Goal: Task Accomplishment & Management: Manage account settings

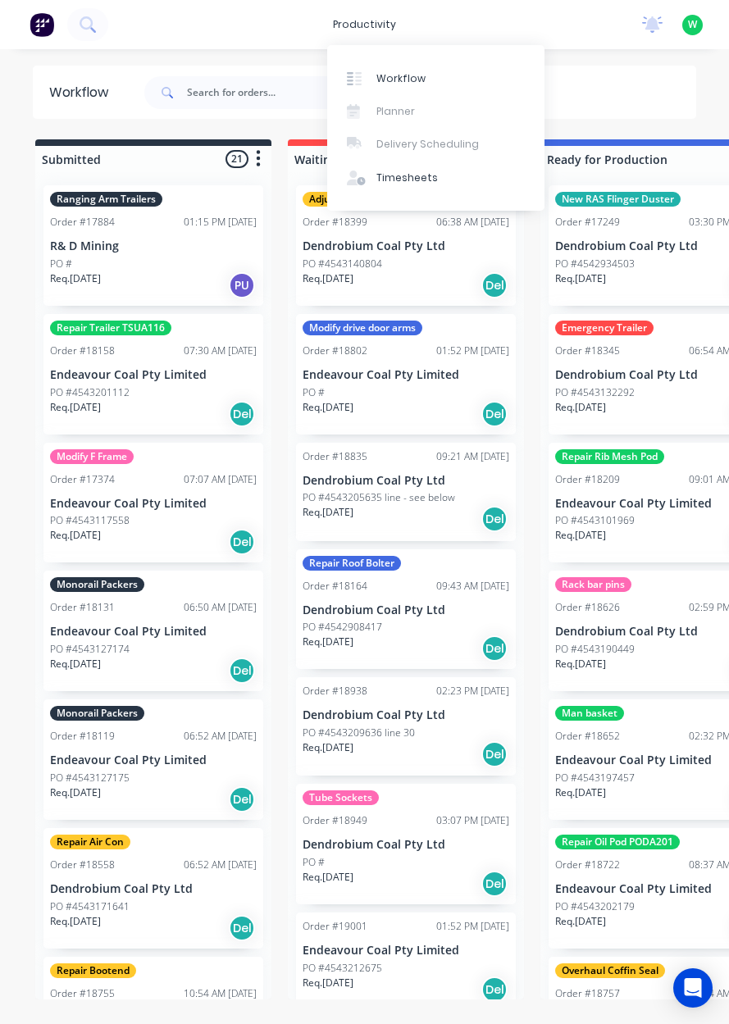
click at [433, 177] on link "Timesheets" at bounding box center [435, 178] width 217 height 33
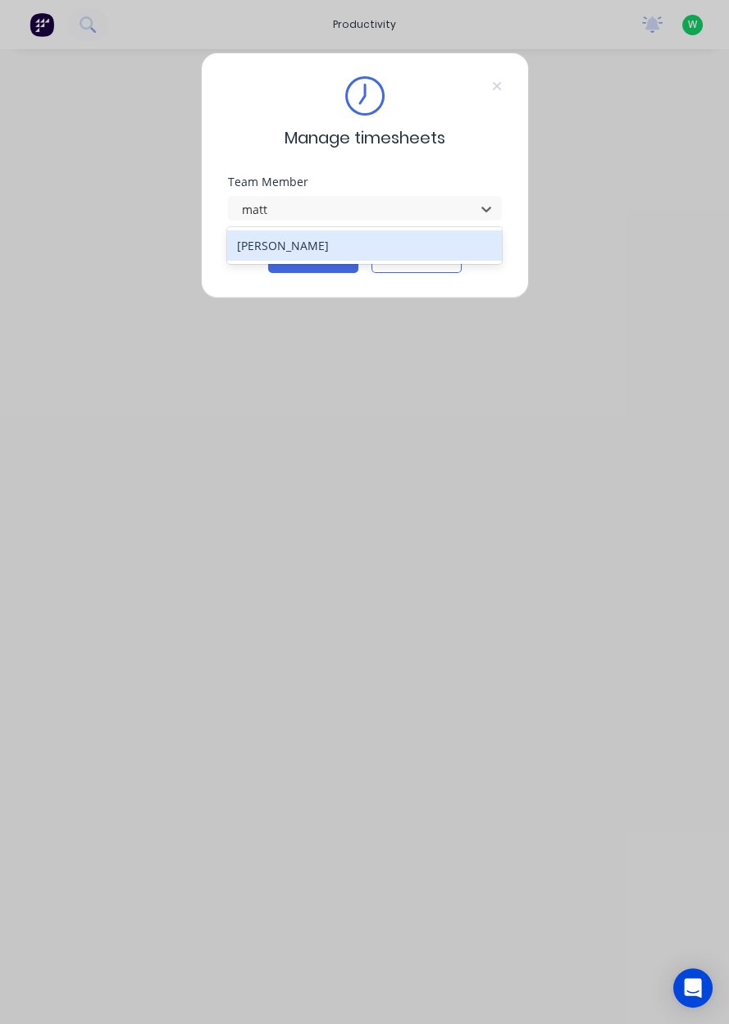
click at [394, 246] on div "[PERSON_NAME]" at bounding box center [364, 245] width 275 height 30
type input "matt"
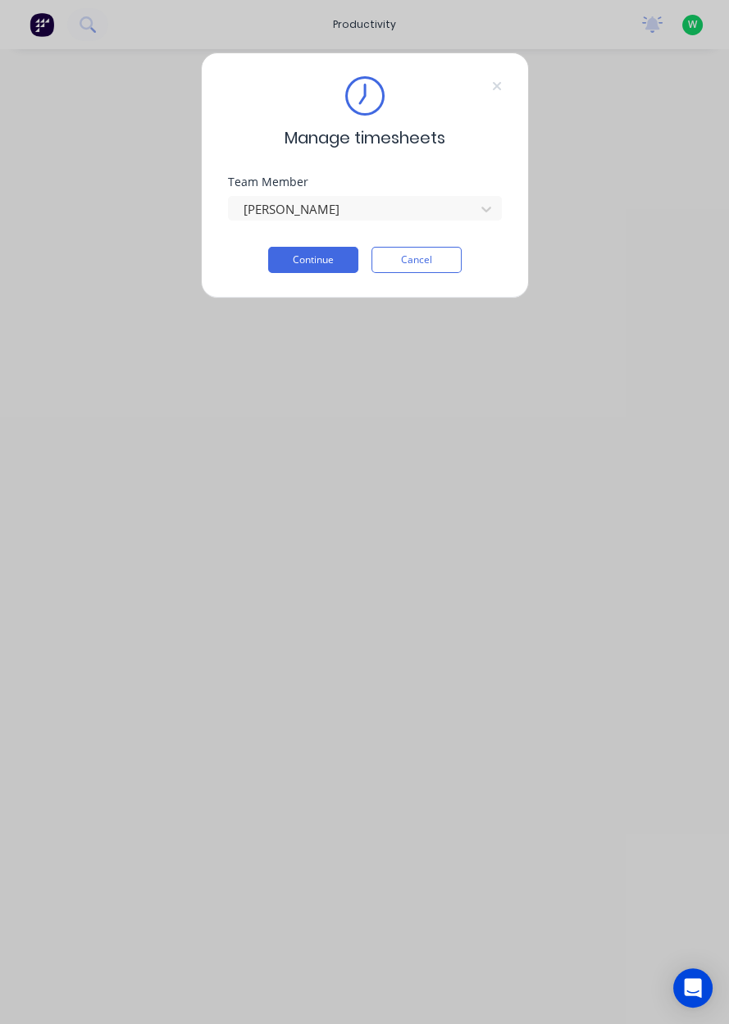
click at [321, 256] on button "Continue" at bounding box center [313, 260] width 90 height 26
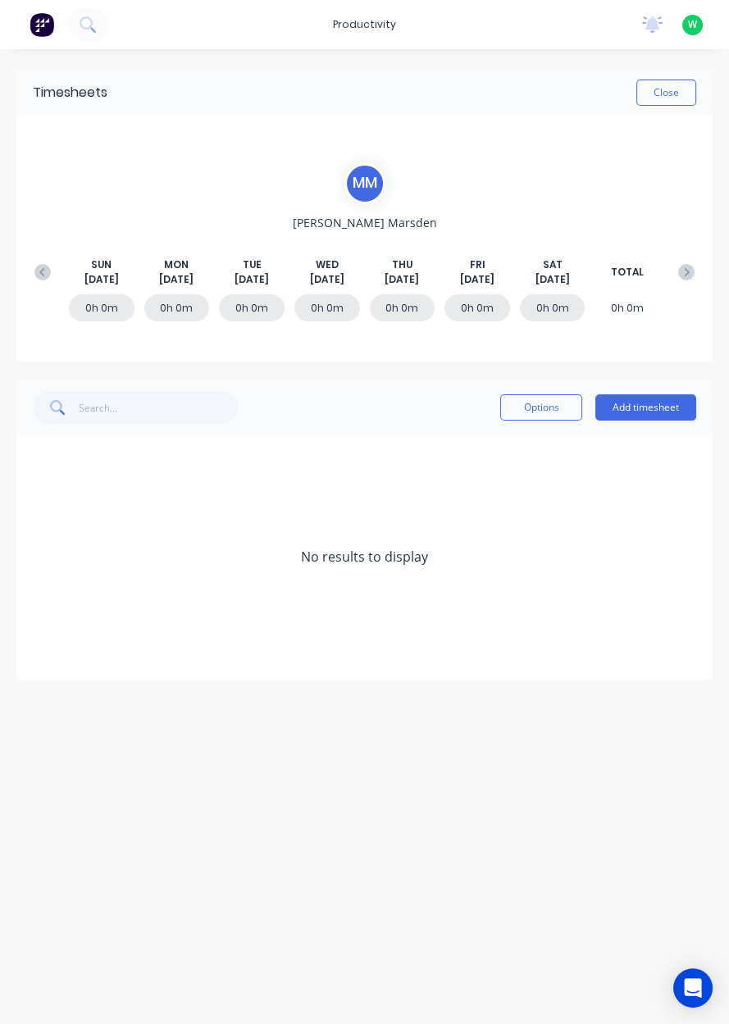
click at [647, 403] on button "Add timesheet" at bounding box center [645, 407] width 101 height 26
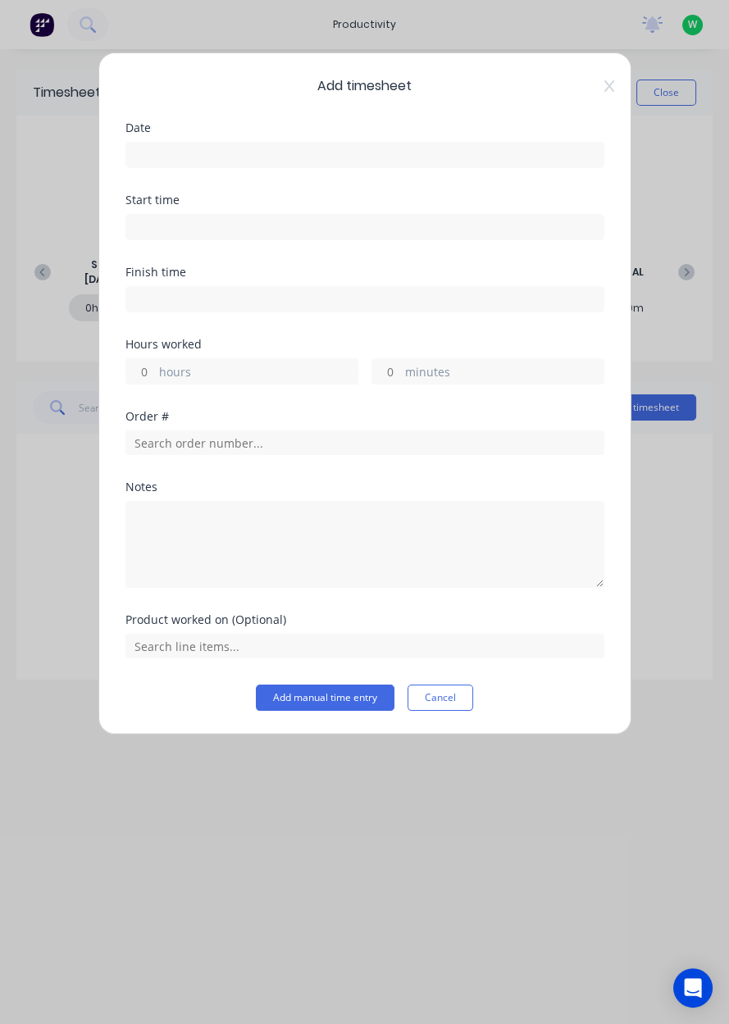
click at [448, 152] on input at bounding box center [364, 155] width 477 height 25
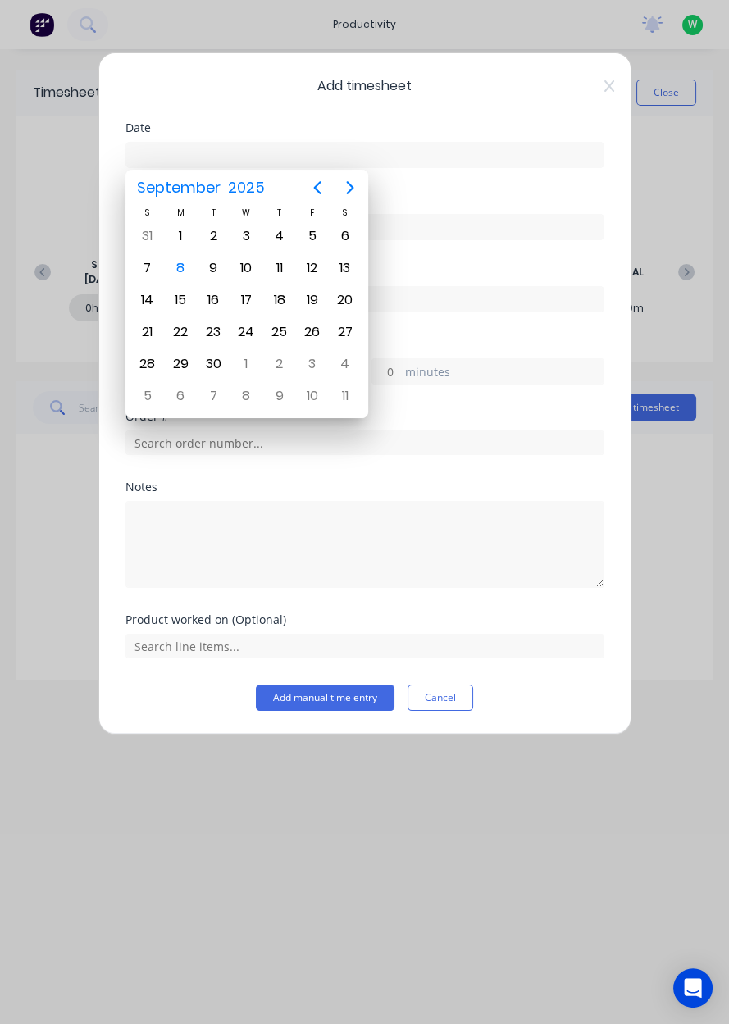
click at [179, 269] on div "8" at bounding box center [180, 268] width 25 height 25
type input "[DATE]"
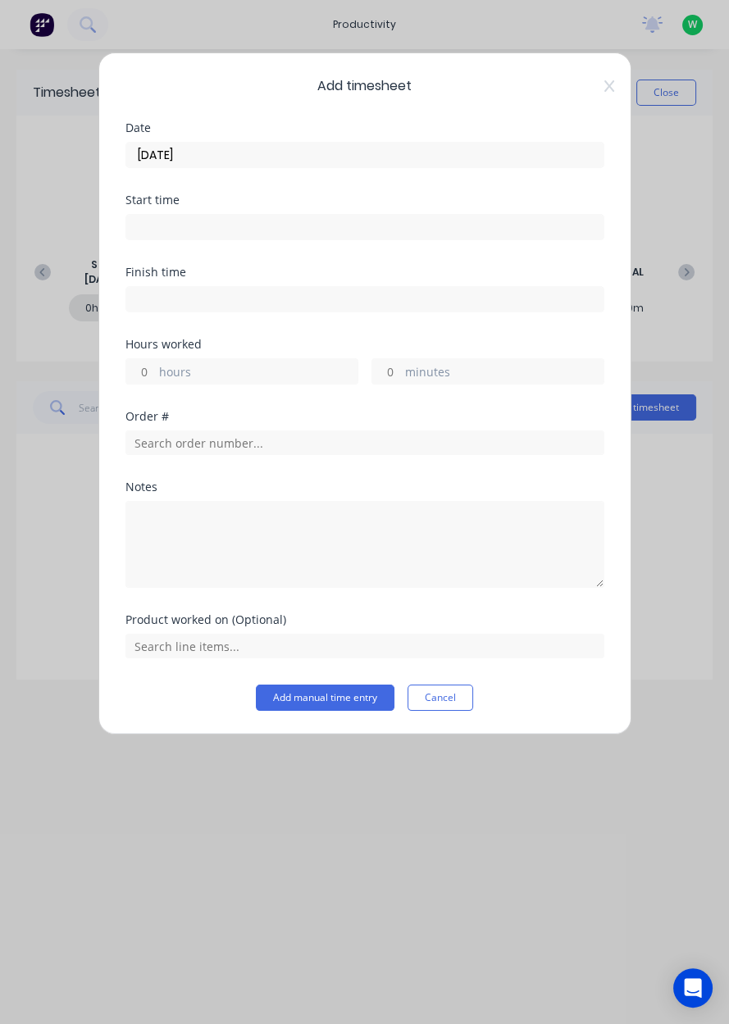
click at [227, 372] on label "hours" at bounding box center [258, 373] width 198 height 20
click at [155, 372] on input "hours" at bounding box center [140, 371] width 29 height 25
click at [283, 367] on label "hours" at bounding box center [258, 373] width 198 height 20
click at [155, 367] on input "hours" at bounding box center [140, 371] width 29 height 25
type input "11"
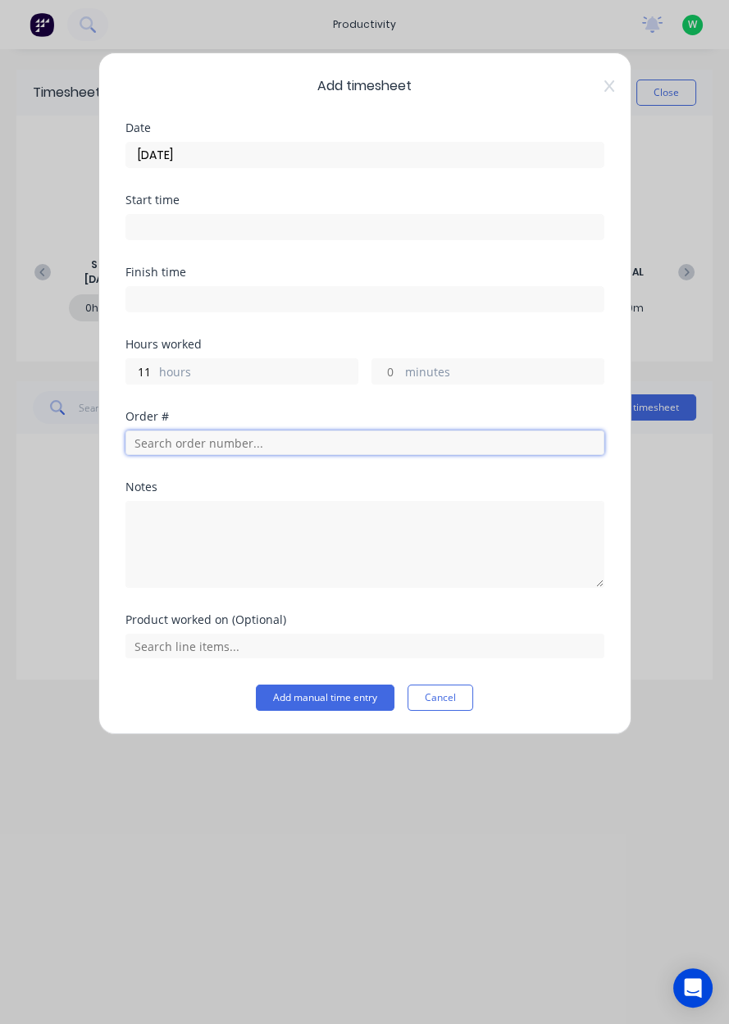
click at [322, 441] on input "text" at bounding box center [364, 442] width 479 height 25
type input "17943"
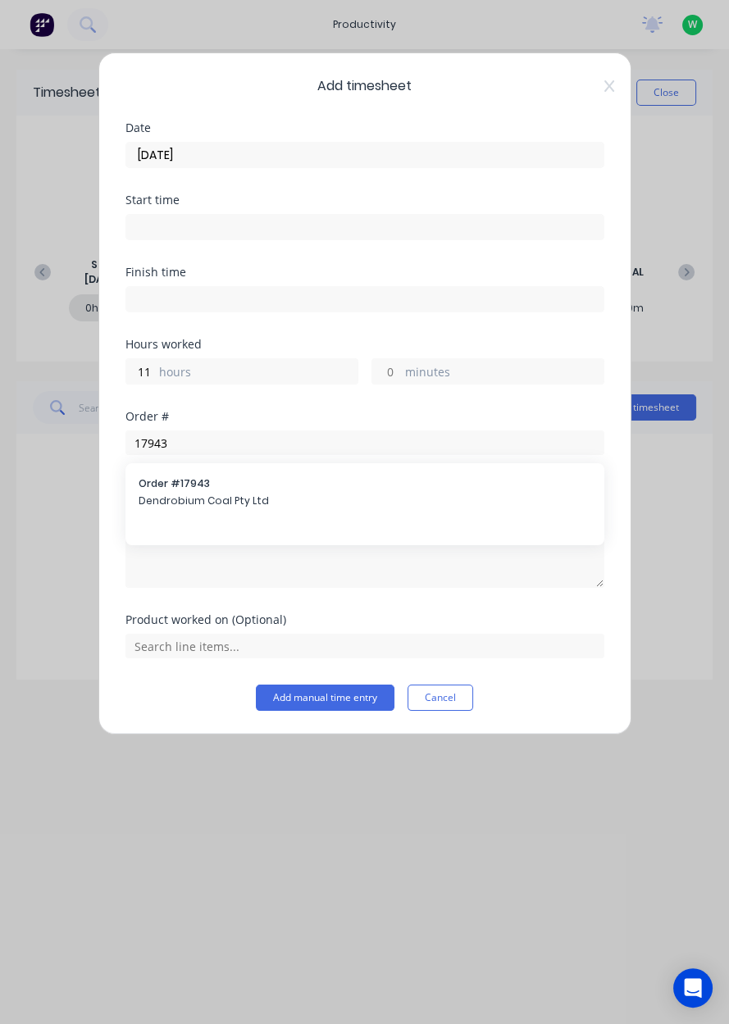
click at [279, 480] on span "Order # 17943" at bounding box center [365, 483] width 453 height 15
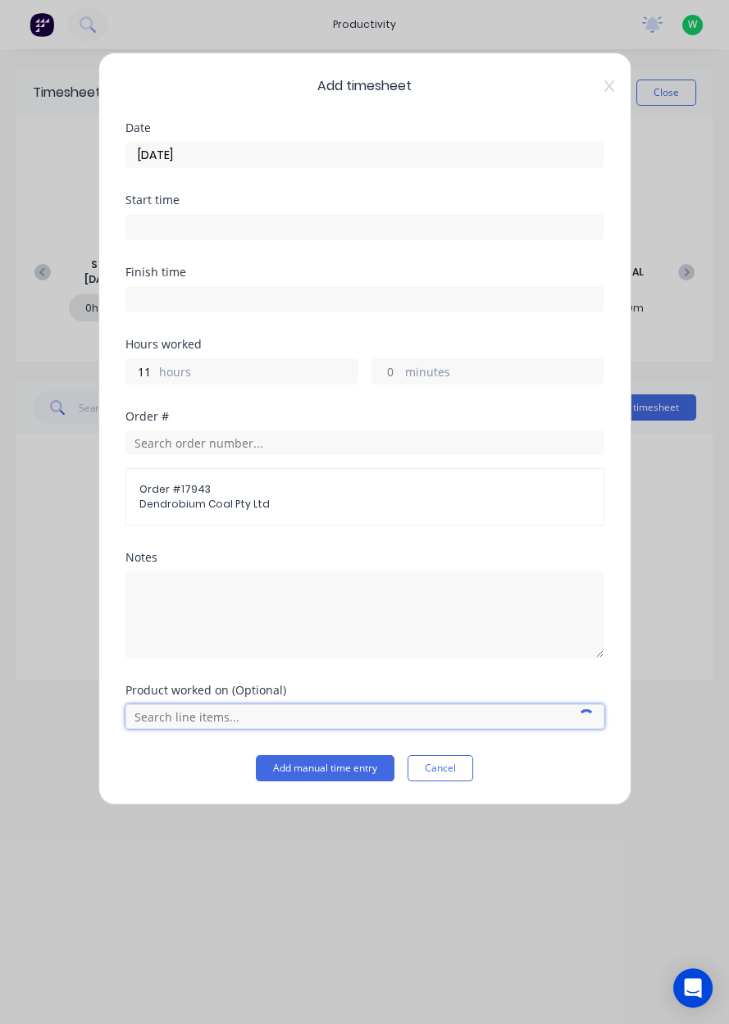
click at [230, 714] on input "text" at bounding box center [364, 716] width 479 height 25
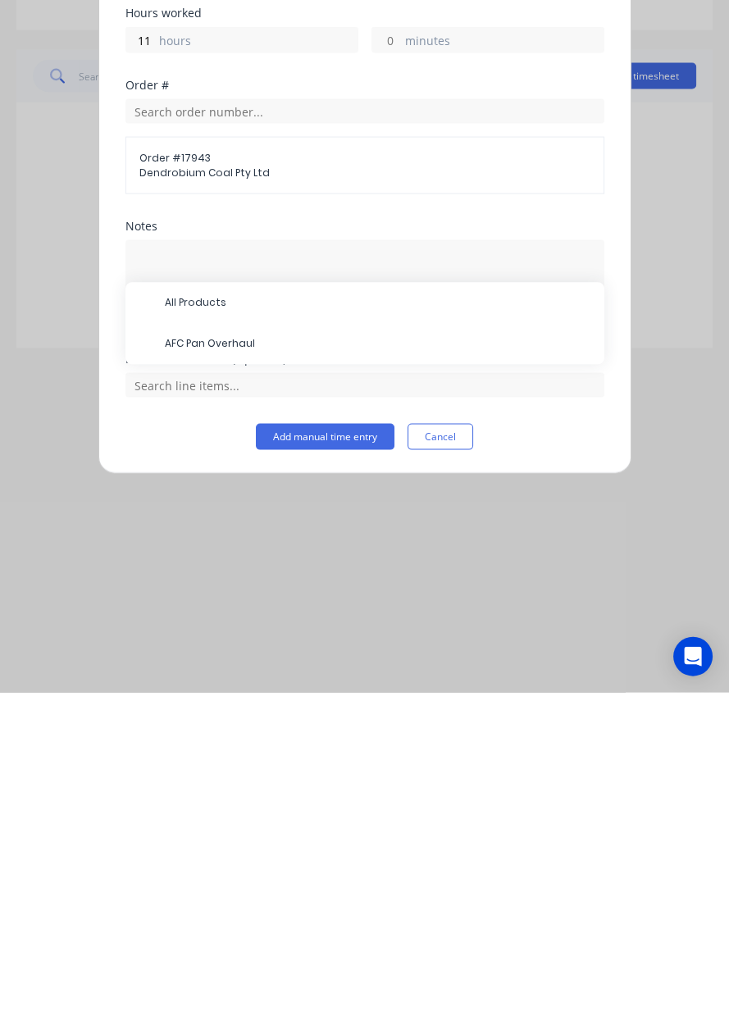
click at [300, 668] on span "AFC Pan Overhaul" at bounding box center [378, 675] width 426 height 15
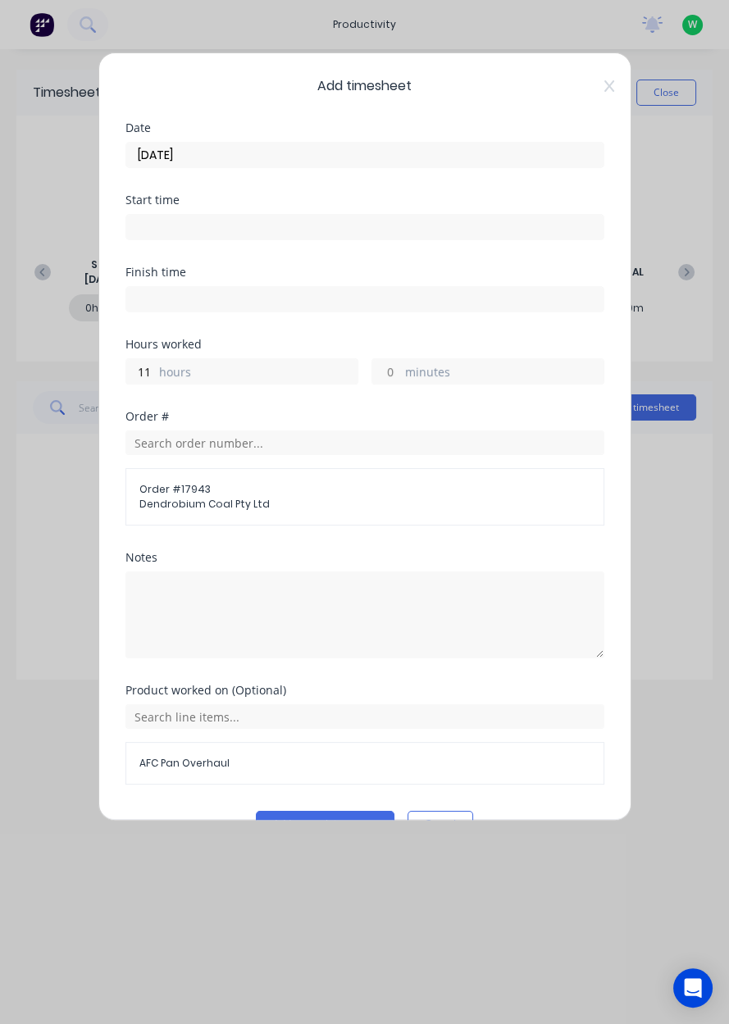
scroll to position [36, 0]
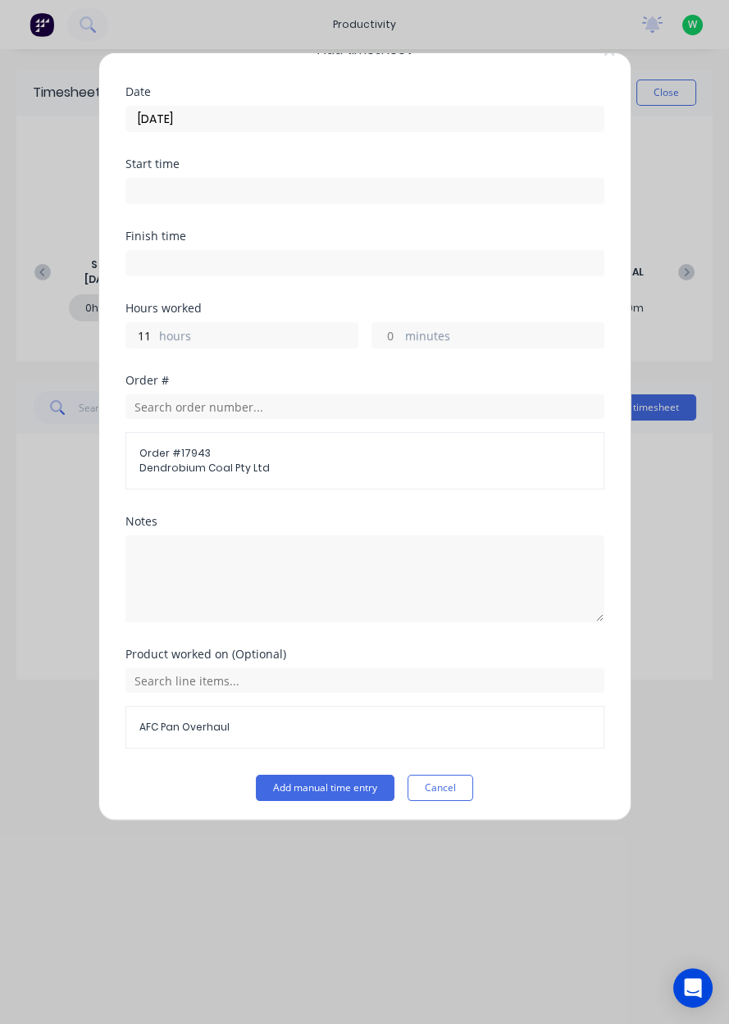
click at [325, 780] on button "Add manual time entry" at bounding box center [325, 788] width 139 height 26
